Goal: Check status: Check status

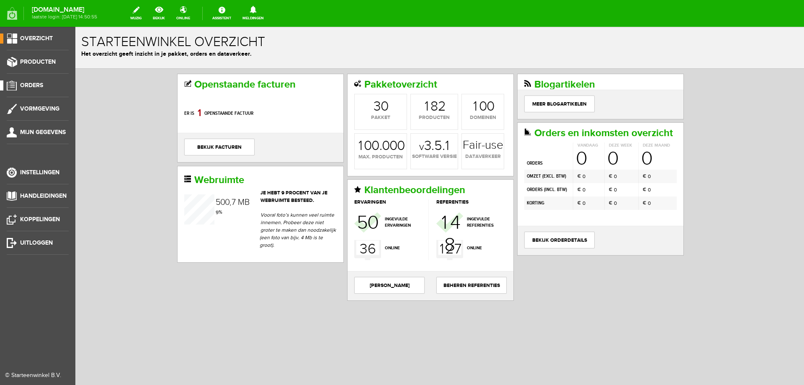
click at [24, 86] on span "Orders" at bounding box center [31, 85] width 23 height 7
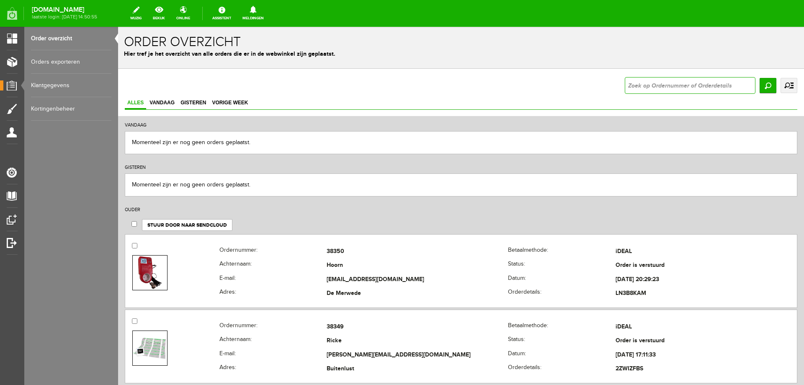
click at [629, 84] on input "text" at bounding box center [690, 85] width 131 height 17
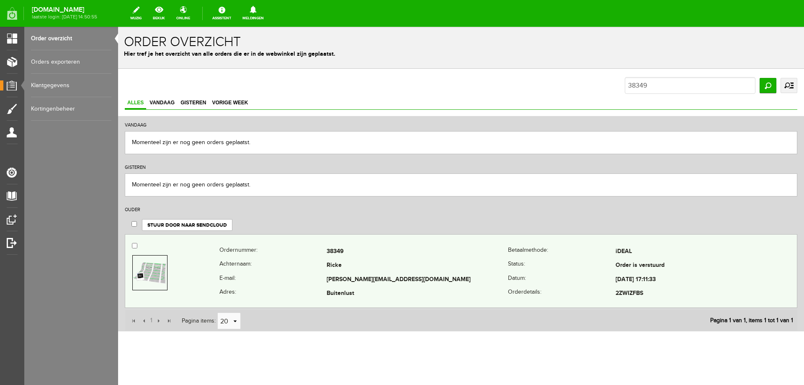
click at [159, 268] on img at bounding box center [149, 272] width 33 height 22
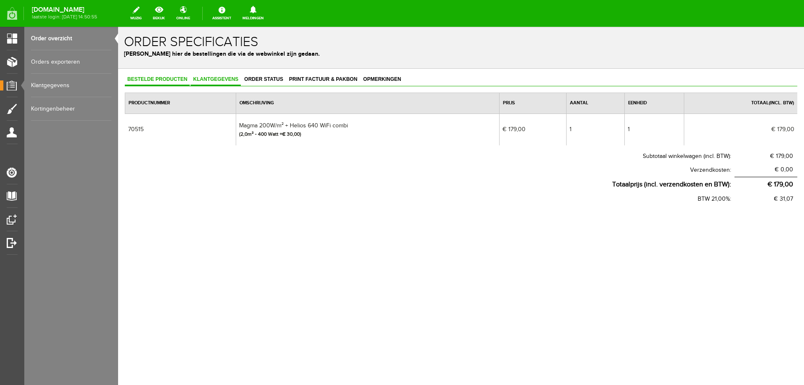
click at [223, 83] on link "Klantgegevens" at bounding box center [215, 80] width 50 height 12
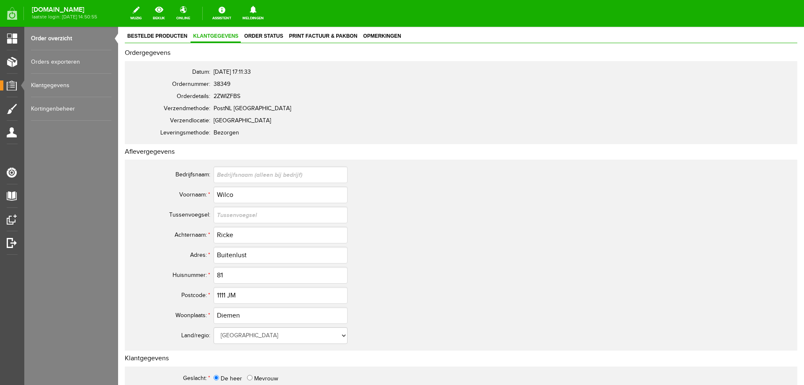
scroll to position [84, 0]
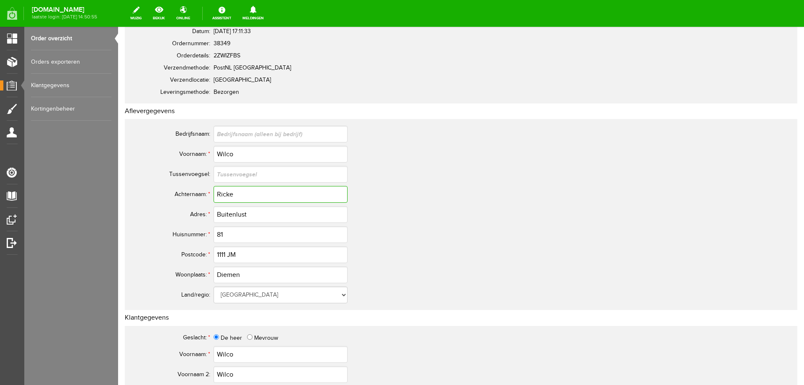
drag, startPoint x: 236, startPoint y: 193, endPoint x: 213, endPoint y: 189, distance: 23.7
click at [213, 189] on tr "Achternaam: * [PERSON_NAME]" at bounding box center [331, 194] width 402 height 20
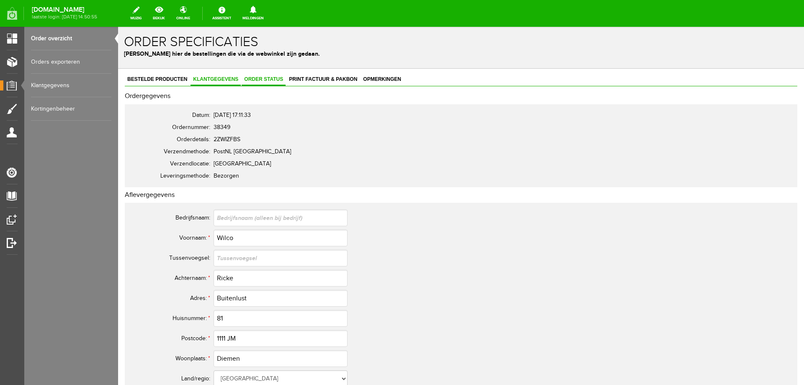
click at [270, 82] on link "Order status" at bounding box center [264, 80] width 44 height 12
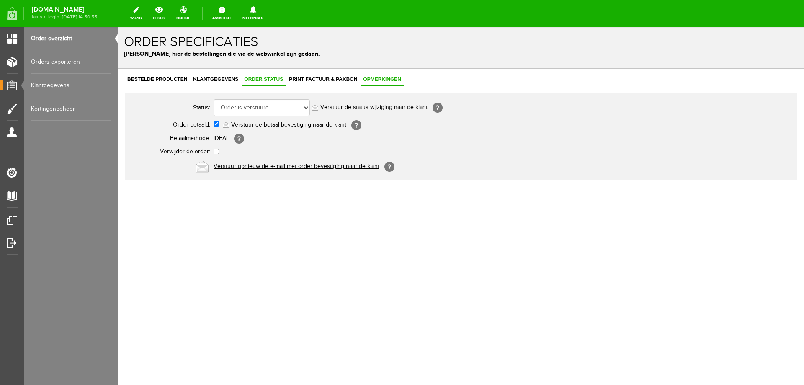
drag, startPoint x: 404, startPoint y: 77, endPoint x: 398, endPoint y: 77, distance: 5.0
click at [402, 77] on span "Opmerkingen" at bounding box center [381, 79] width 43 height 6
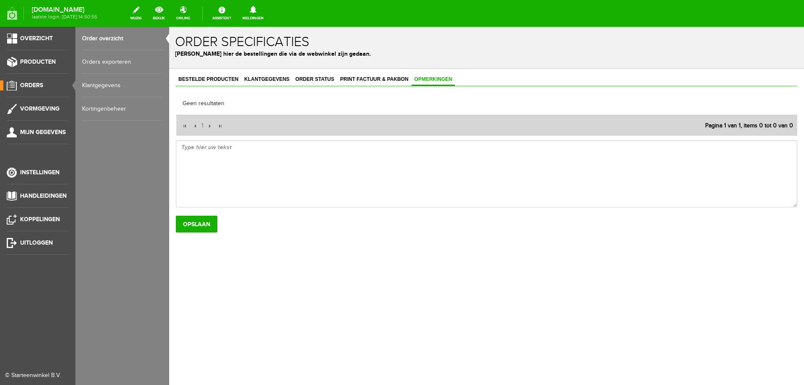
click at [26, 87] on span "Orders" at bounding box center [31, 85] width 23 height 7
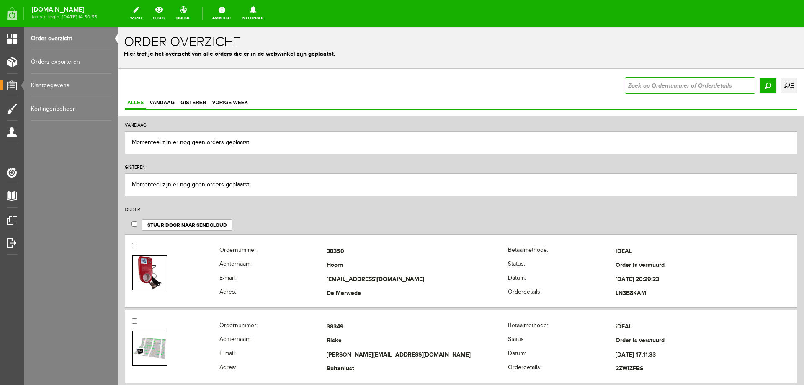
click at [648, 80] on input "text" at bounding box center [690, 85] width 131 height 17
type input "38320"
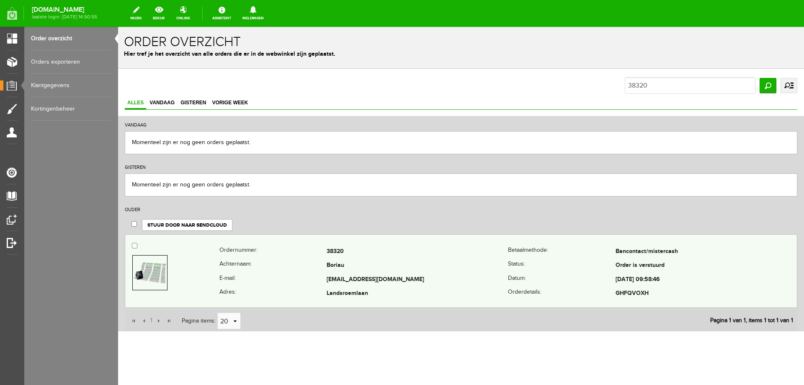
click at [155, 266] on img at bounding box center [149, 272] width 33 height 22
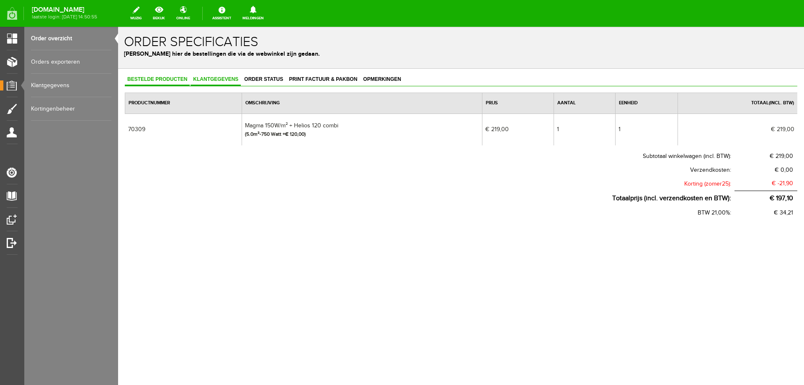
click at [211, 78] on span "Klantgegevens" at bounding box center [215, 79] width 50 height 6
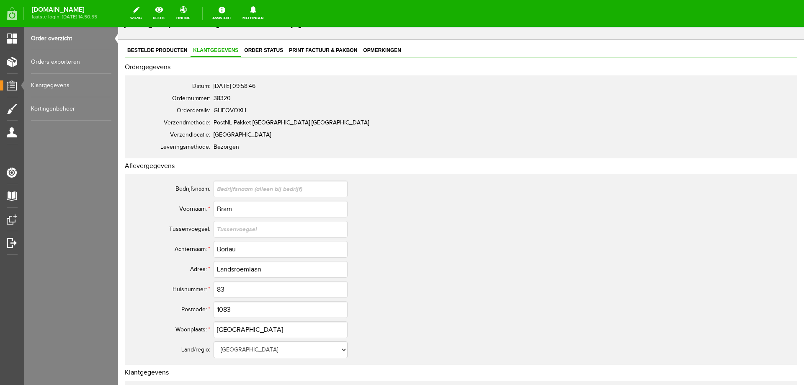
scroll to position [42, 0]
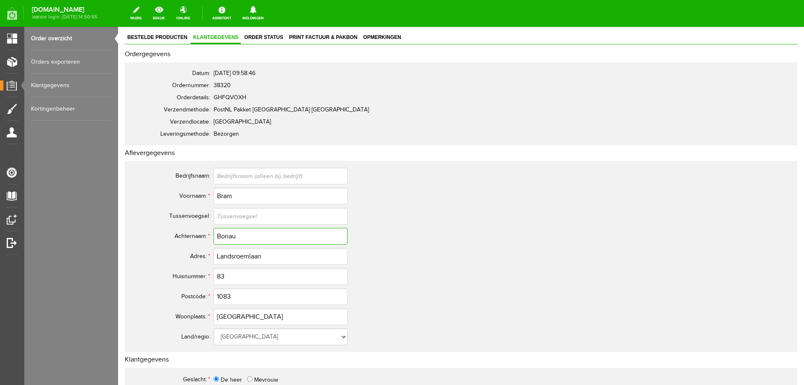
drag, startPoint x: 240, startPoint y: 239, endPoint x: 218, endPoint y: 239, distance: 22.2
click at [218, 239] on input "Boriau" at bounding box center [280, 236] width 134 height 17
click at [380, 41] on link "Opmerkingen" at bounding box center [381, 38] width 43 height 12
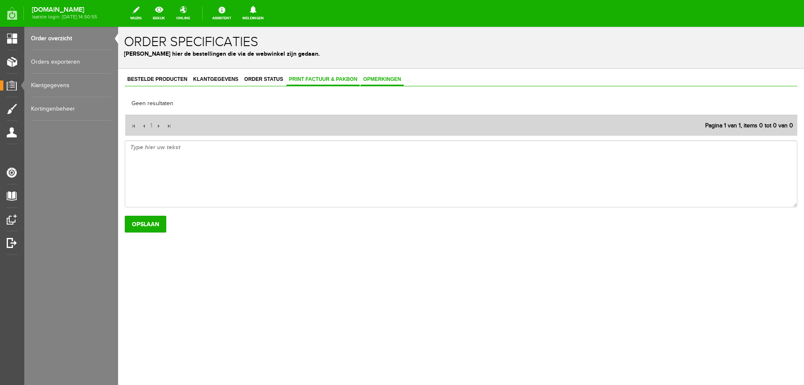
click at [307, 80] on span "Print factuur & pakbon" at bounding box center [322, 79] width 73 height 6
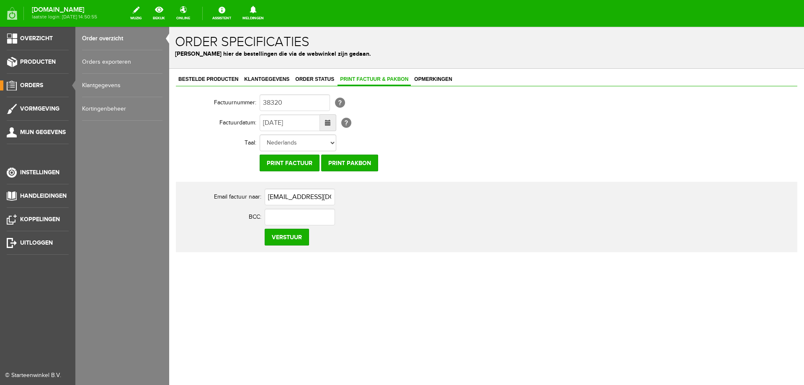
click at [32, 86] on span "Orders" at bounding box center [31, 85] width 23 height 7
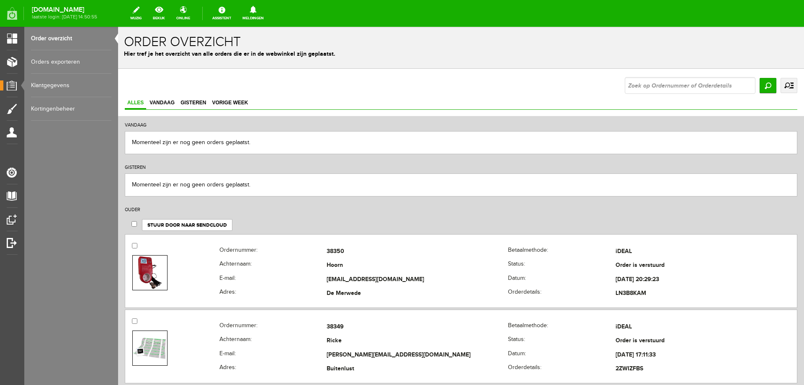
click at [785, 90] on link "uitgebreid zoeken" at bounding box center [788, 85] width 17 height 15
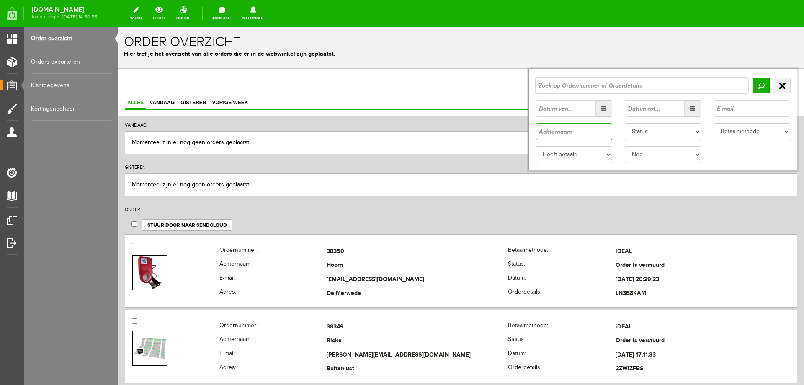
click at [540, 129] on input "text" at bounding box center [573, 131] width 77 height 17
paste input "Boriau"
click at [753, 85] on input "Zoeken" at bounding box center [761, 85] width 17 height 15
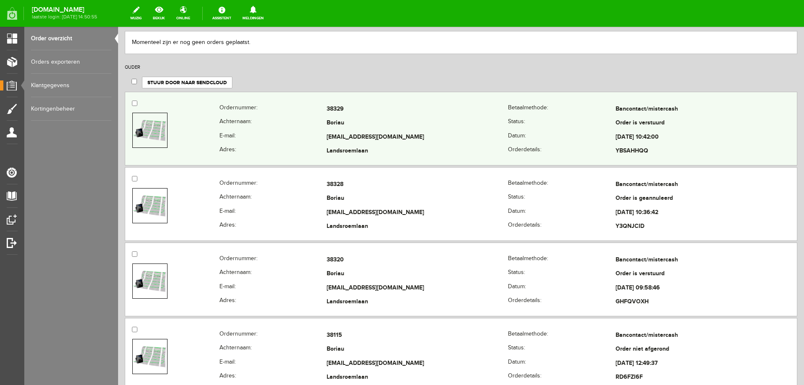
scroll to position [167, 0]
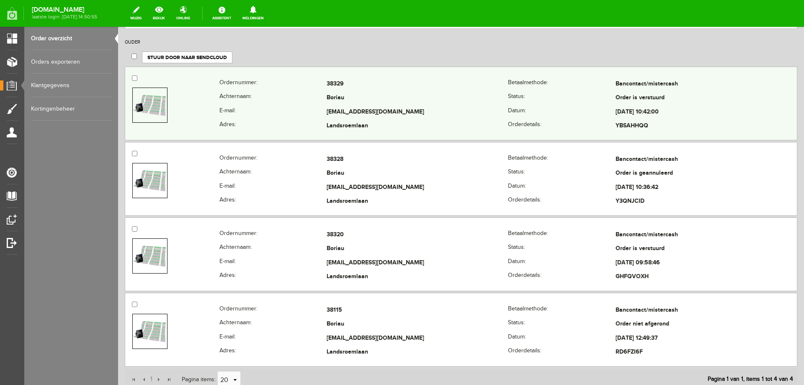
click at [153, 110] on img at bounding box center [149, 105] width 33 height 22
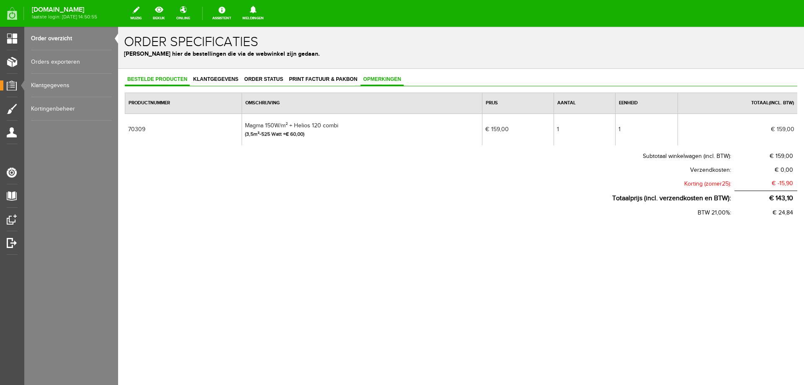
click at [380, 79] on span "Opmerkingen" at bounding box center [381, 79] width 43 height 6
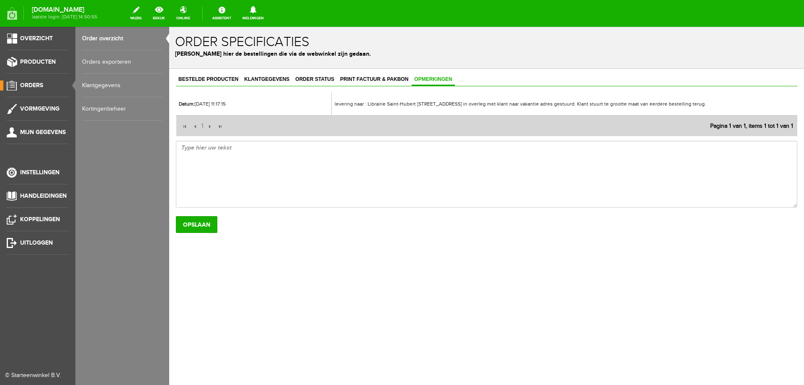
click at [33, 85] on span "Orders" at bounding box center [31, 85] width 23 height 7
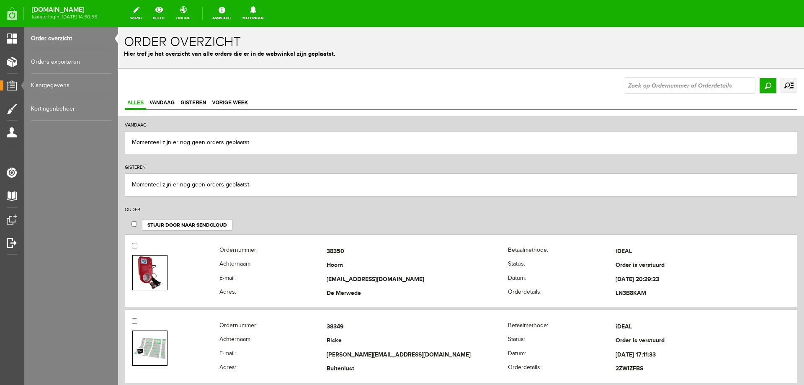
click at [784, 87] on link "uitgebreid zoeken" at bounding box center [788, 85] width 17 height 15
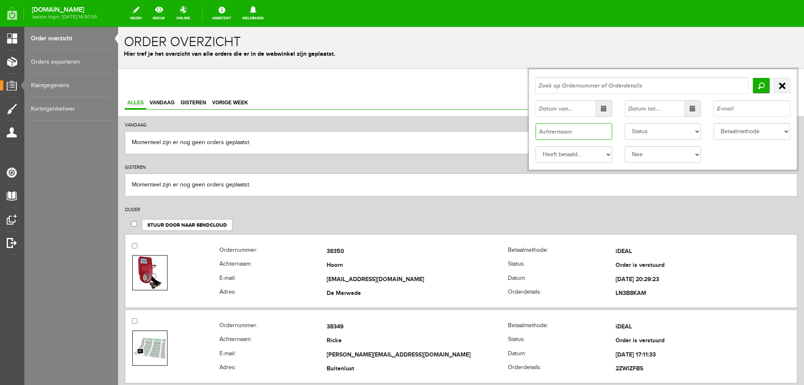
click at [539, 129] on input "text" at bounding box center [573, 131] width 77 height 17
paste input "Boriau"
type input "Boriau"
click at [757, 81] on input "Zoeken" at bounding box center [761, 85] width 17 height 15
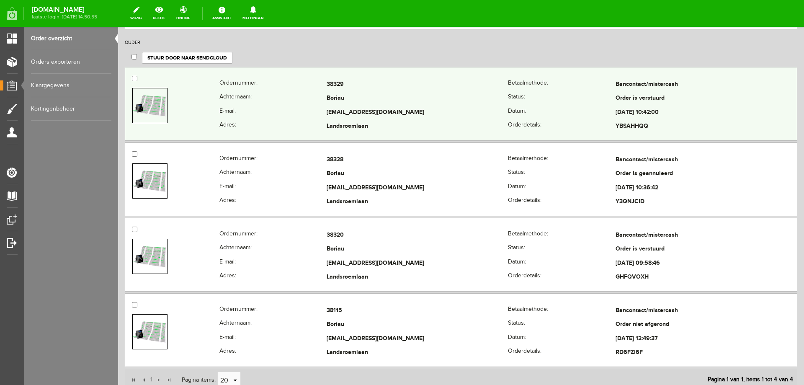
scroll to position [167, 0]
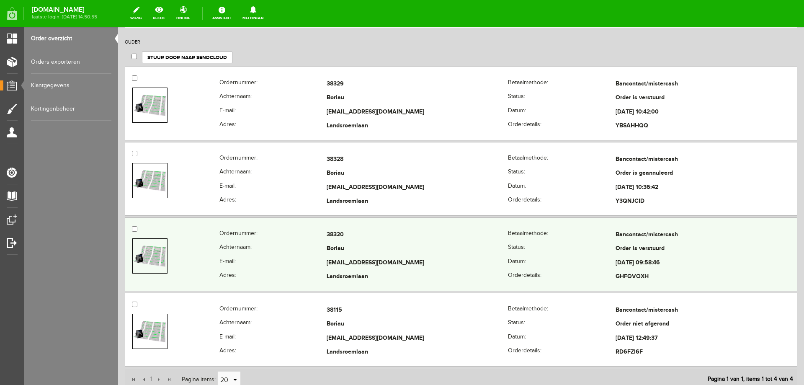
click at [149, 249] on img at bounding box center [149, 255] width 33 height 22
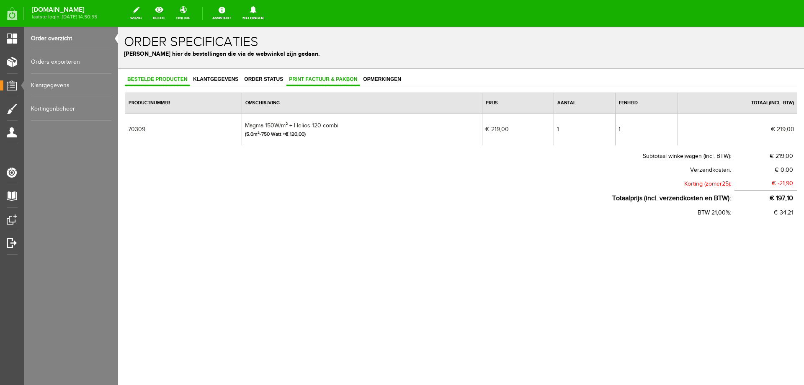
click at [327, 81] on span "Print factuur & pakbon" at bounding box center [322, 79] width 73 height 6
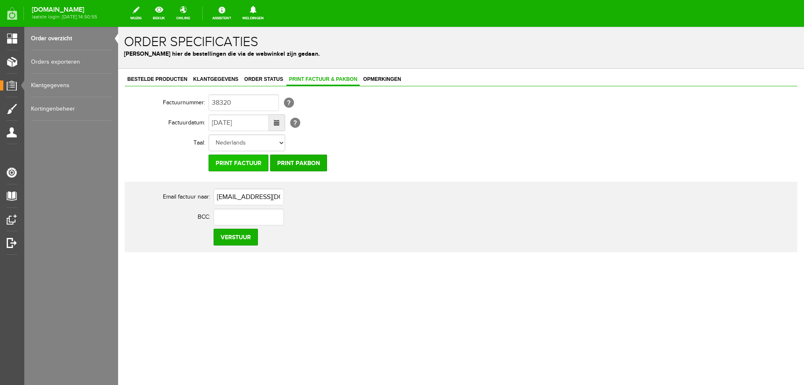
click at [237, 159] on input "Print factuur" at bounding box center [238, 162] width 60 height 17
click at [143, 81] on span "Bestelde producten" at bounding box center [157, 79] width 65 height 6
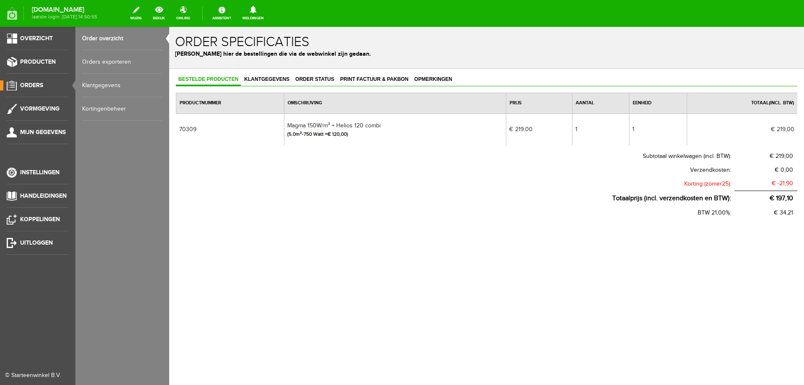
click at [36, 89] on link "Orders" at bounding box center [34, 85] width 69 height 10
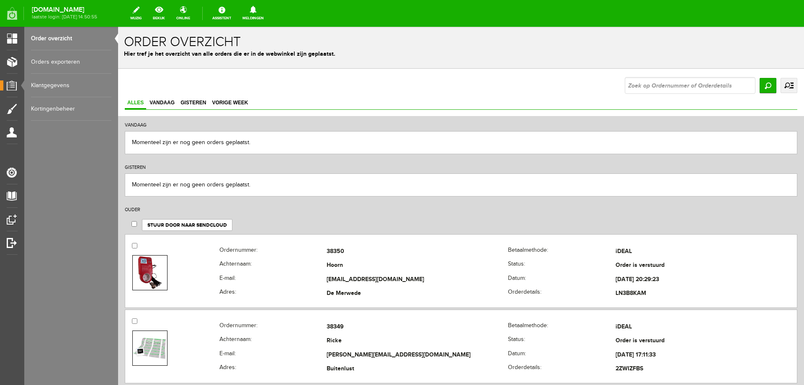
click at [783, 85] on link "uitgebreid zoeken" at bounding box center [788, 85] width 17 height 15
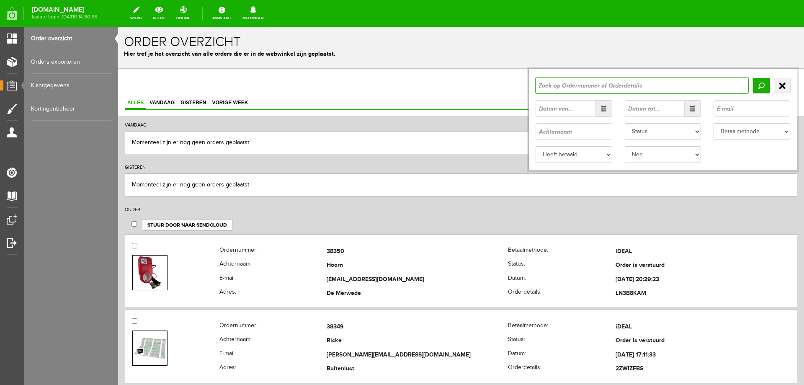
click at [552, 84] on input "text" at bounding box center [641, 85] width 213 height 17
type input "36318"
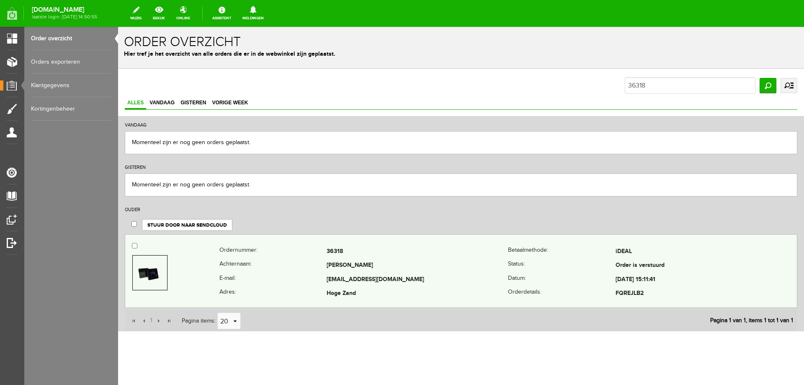
click at [153, 262] on img at bounding box center [149, 272] width 25 height 33
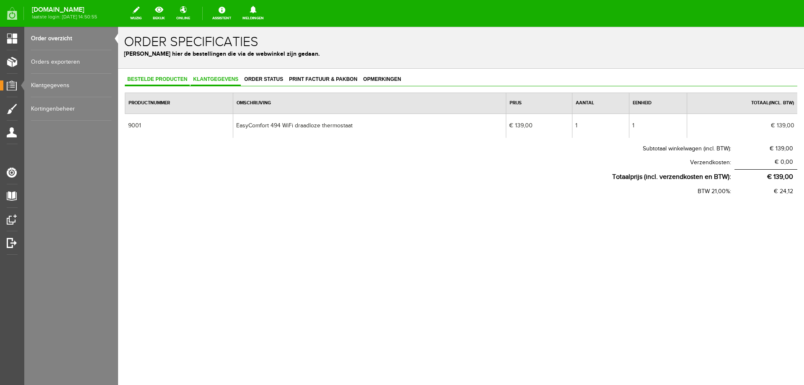
click at [211, 81] on span "Klantgegevens" at bounding box center [215, 79] width 50 height 6
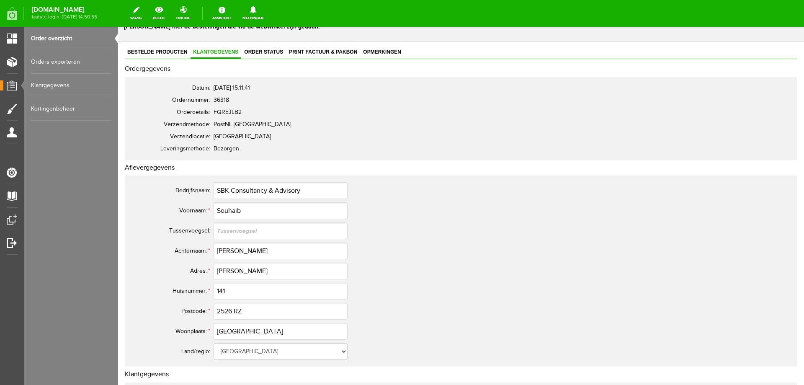
scroll to position [42, 0]
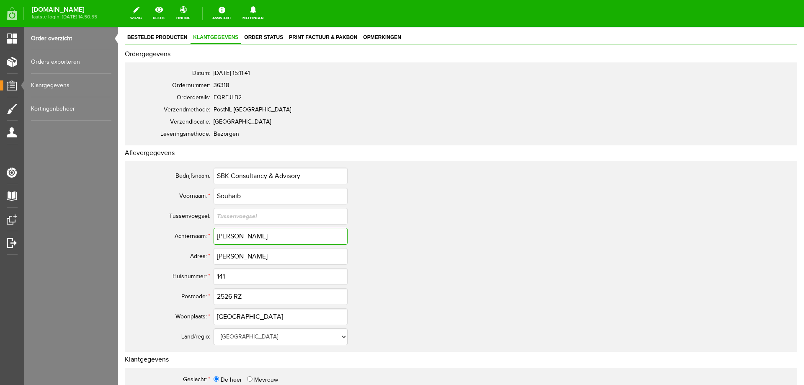
drag, startPoint x: 257, startPoint y: 236, endPoint x: 232, endPoint y: 236, distance: 24.7
click at [232, 236] on input "[PERSON_NAME]" at bounding box center [280, 236] width 134 height 17
click at [464, 282] on td "141" at bounding box center [372, 276] width 318 height 20
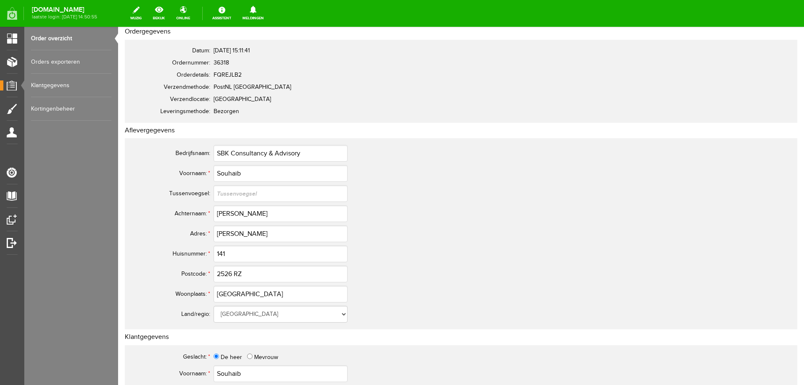
scroll to position [0, 0]
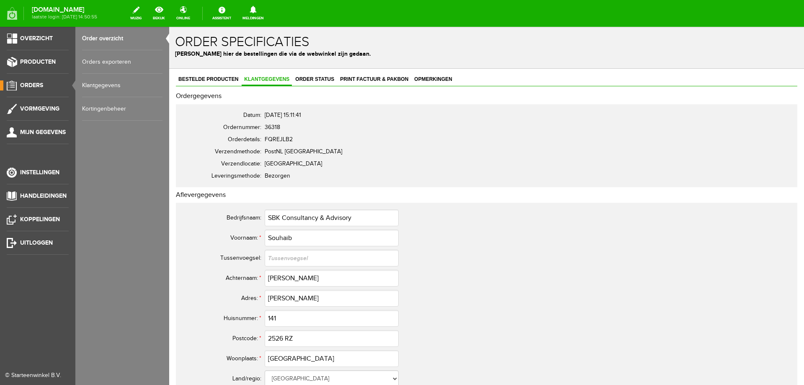
click at [37, 85] on span "Orders" at bounding box center [31, 85] width 23 height 7
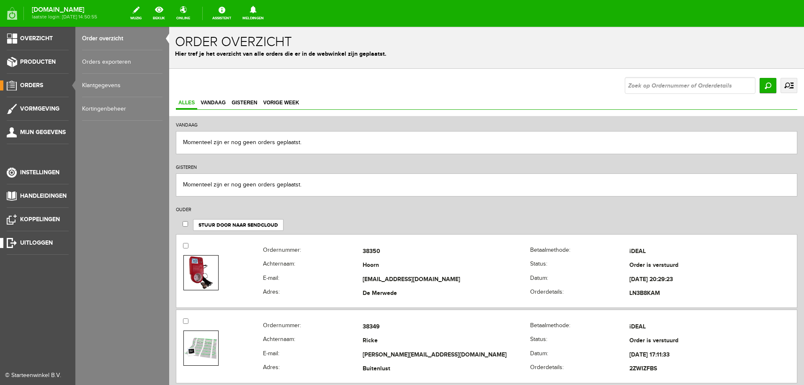
click at [28, 241] on span "Uitloggen" at bounding box center [36, 242] width 33 height 7
